Goal: Task Accomplishment & Management: Manage account settings

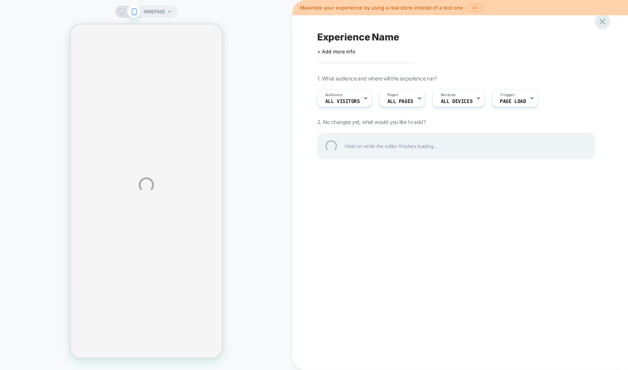
click at [607, 22] on div at bounding box center [603, 22] width 16 height 16
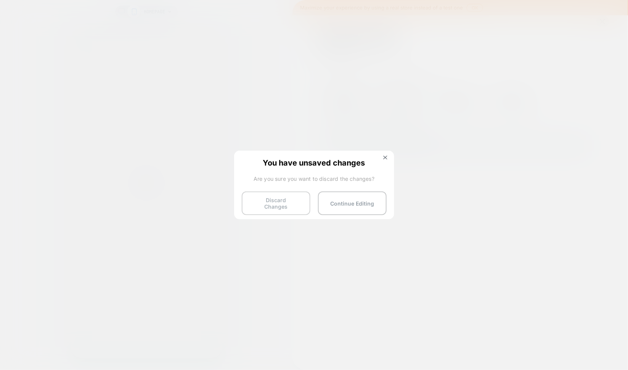
click at [273, 198] on button "Discard Changes" at bounding box center [276, 203] width 69 height 24
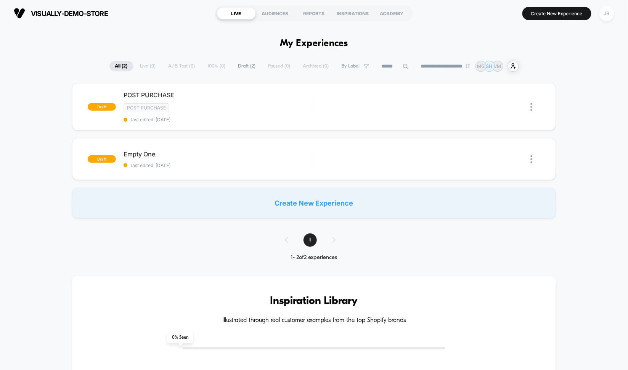
click at [606, 13] on div "JR" at bounding box center [607, 13] width 15 height 15
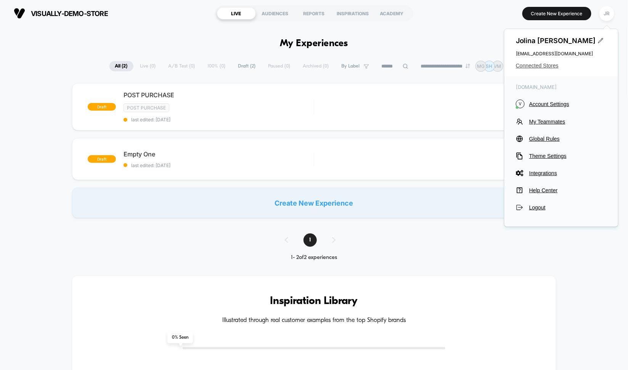
click at [554, 66] on span "Connected Stores" at bounding box center [561, 66] width 91 height 6
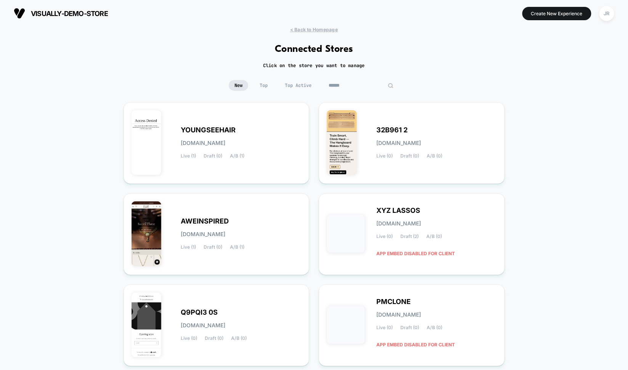
click at [365, 82] on input at bounding box center [361, 85] width 76 height 11
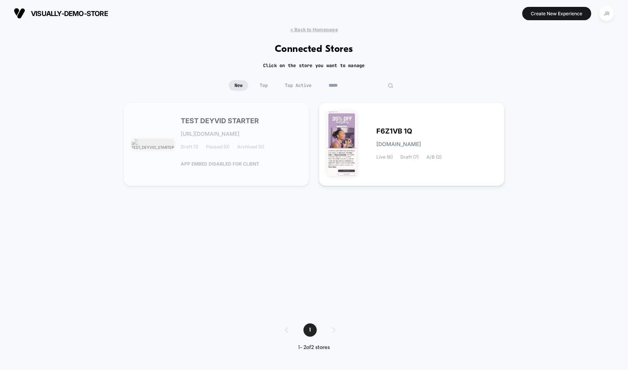
type input "*****"
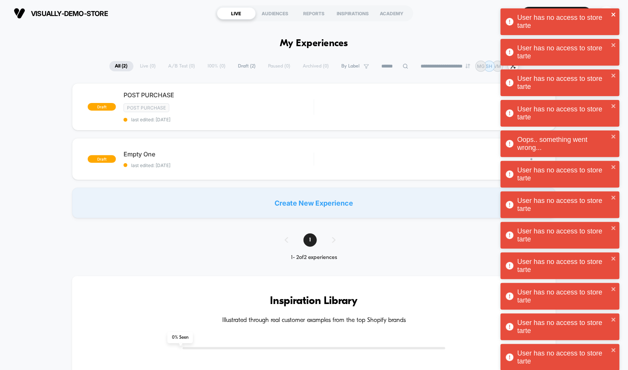
click at [611, 11] on icon "close" at bounding box center [613, 14] width 5 height 6
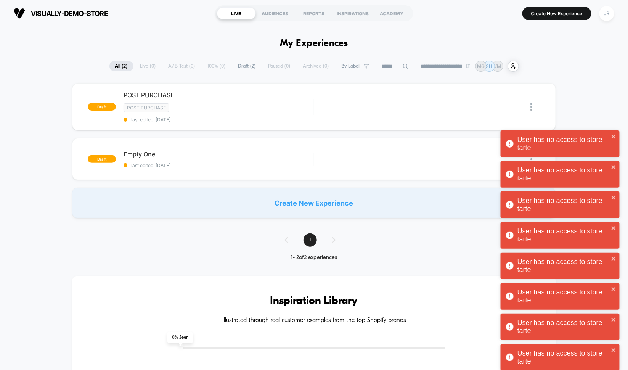
click at [605, 13] on div "User has no access to store tarte User has no access to store tarte Oops.. some…" at bounding box center [560, 237] width 122 height 461
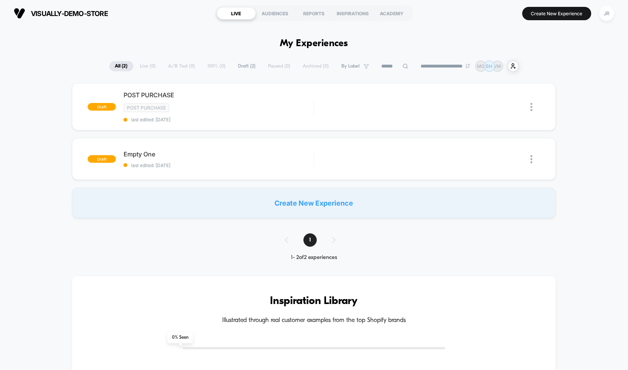
click at [607, 13] on div "User has no access to store tarte User has no access to store tarte User has no…" at bounding box center [560, 24] width 122 height 34
click at [607, 13] on div "JR" at bounding box center [607, 13] width 15 height 15
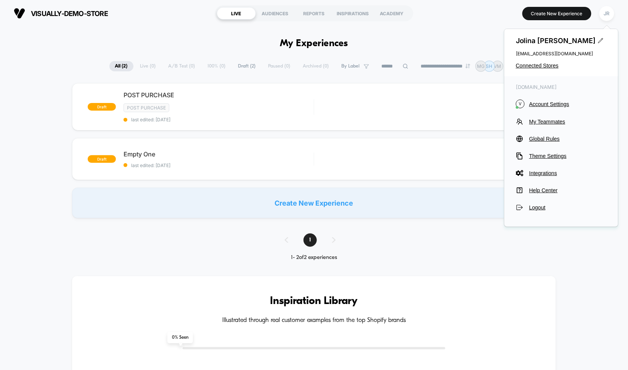
click at [484, 15] on section "Create New Experience JR" at bounding box center [518, 13] width 198 height 19
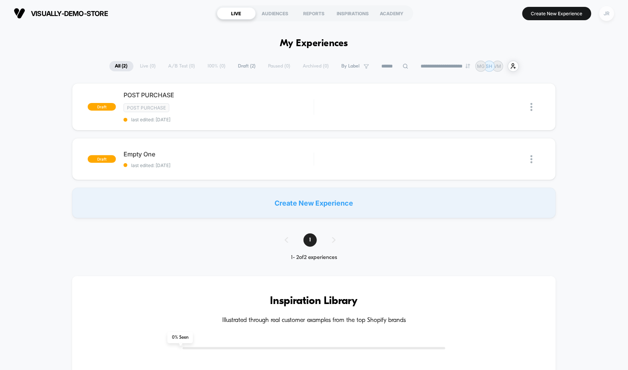
click at [609, 11] on div "JR" at bounding box center [607, 13] width 15 height 15
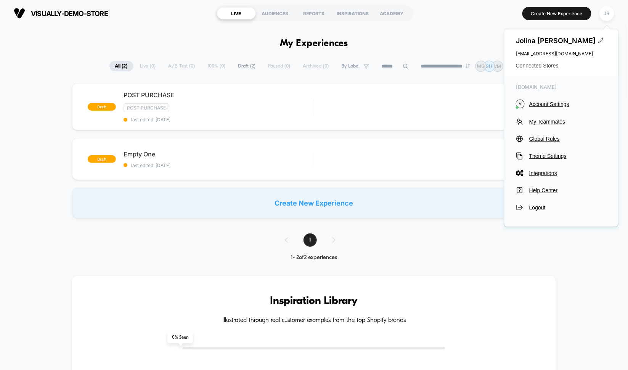
click at [541, 63] on span "Connected Stores" at bounding box center [561, 66] width 91 height 6
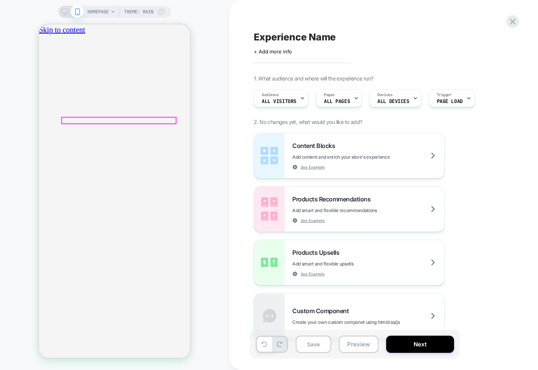
scroll to position [0, 269]
click at [512, 20] on icon at bounding box center [512, 21] width 10 height 10
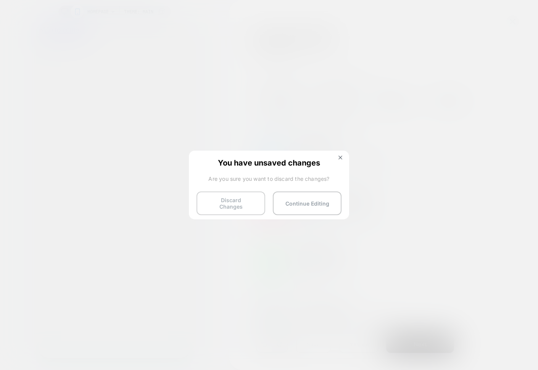
scroll to position [0, 134]
